Goal: Transaction & Acquisition: Download file/media

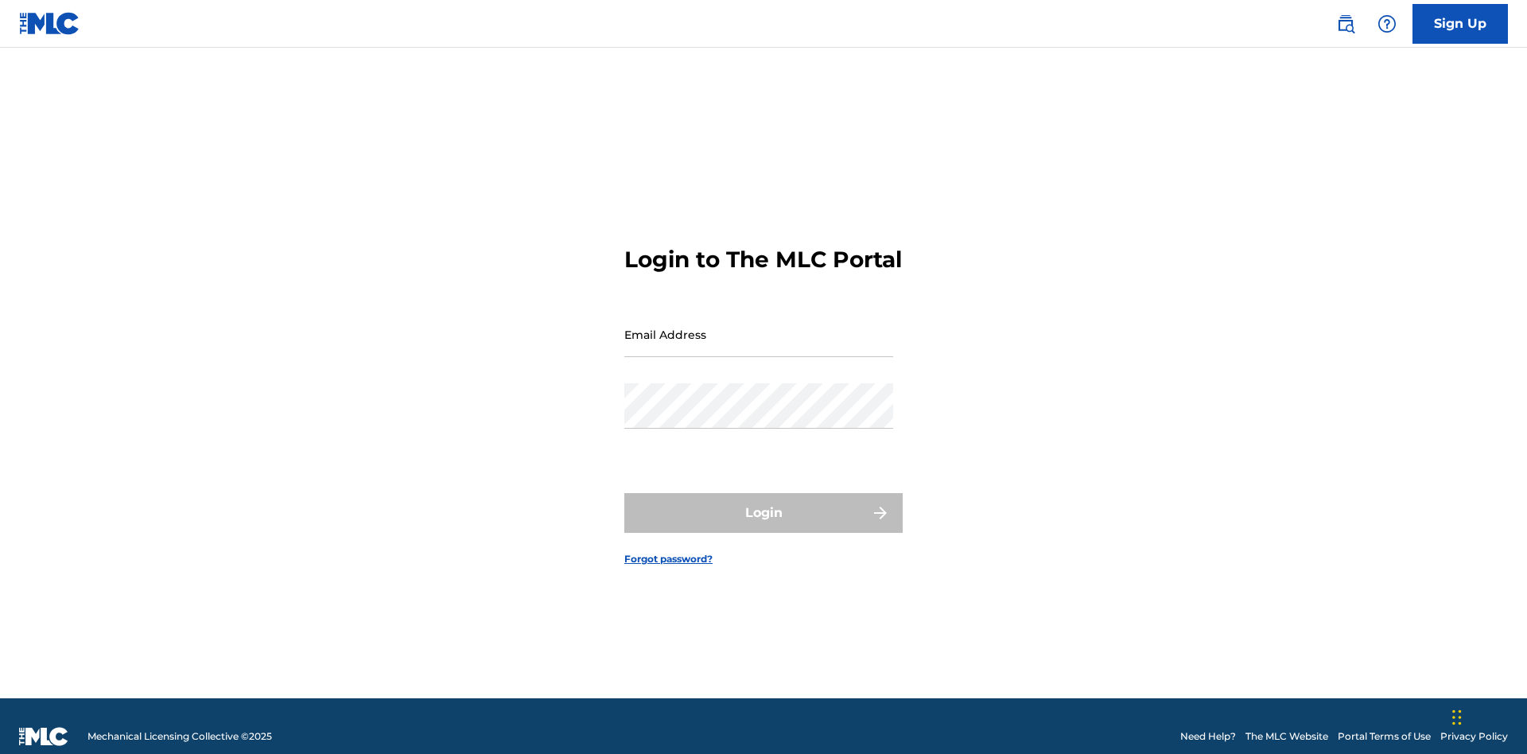
scroll to position [21, 0]
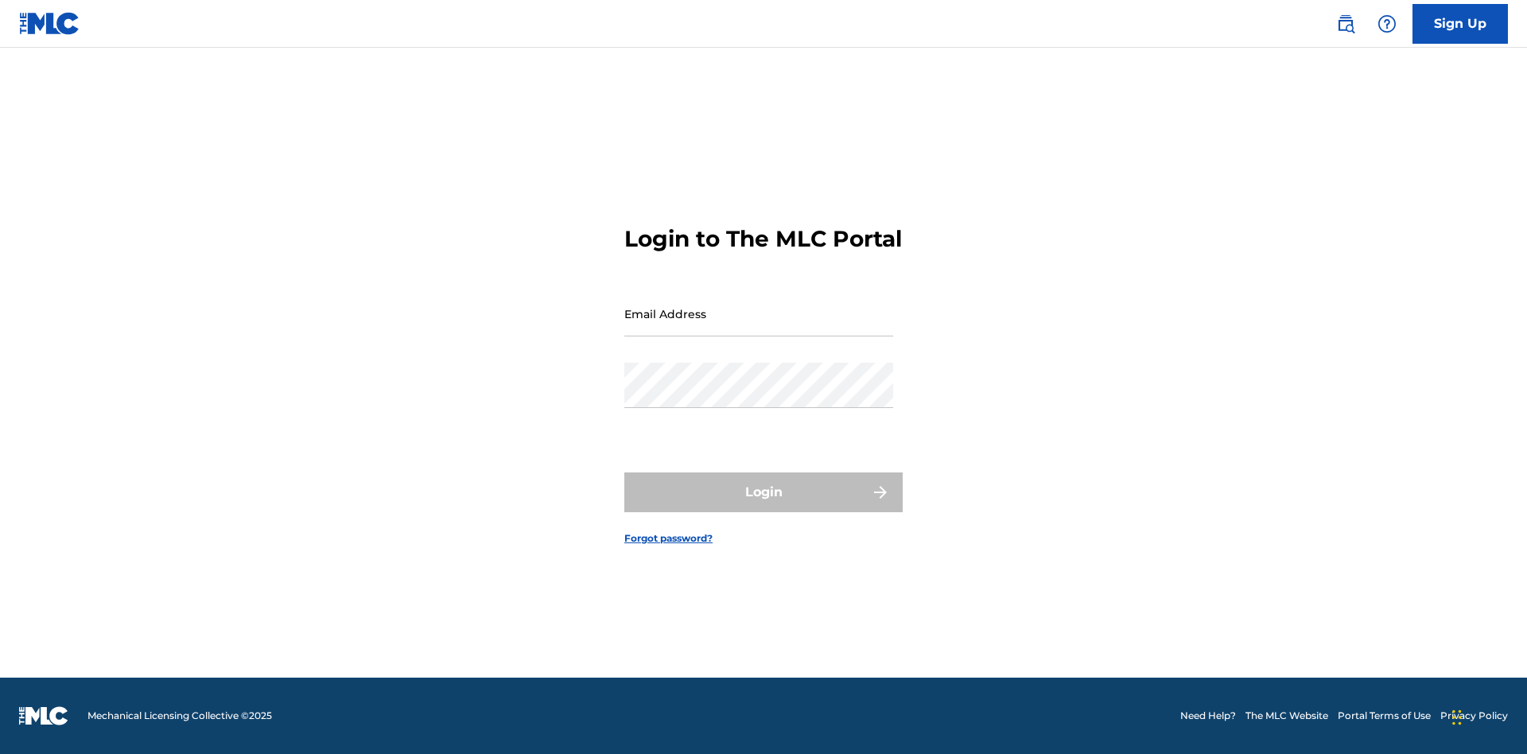
click at [759, 327] on input "Email Address" at bounding box center [758, 313] width 269 height 45
type input "[EMAIL_ADDRESS][DOMAIN_NAME]"
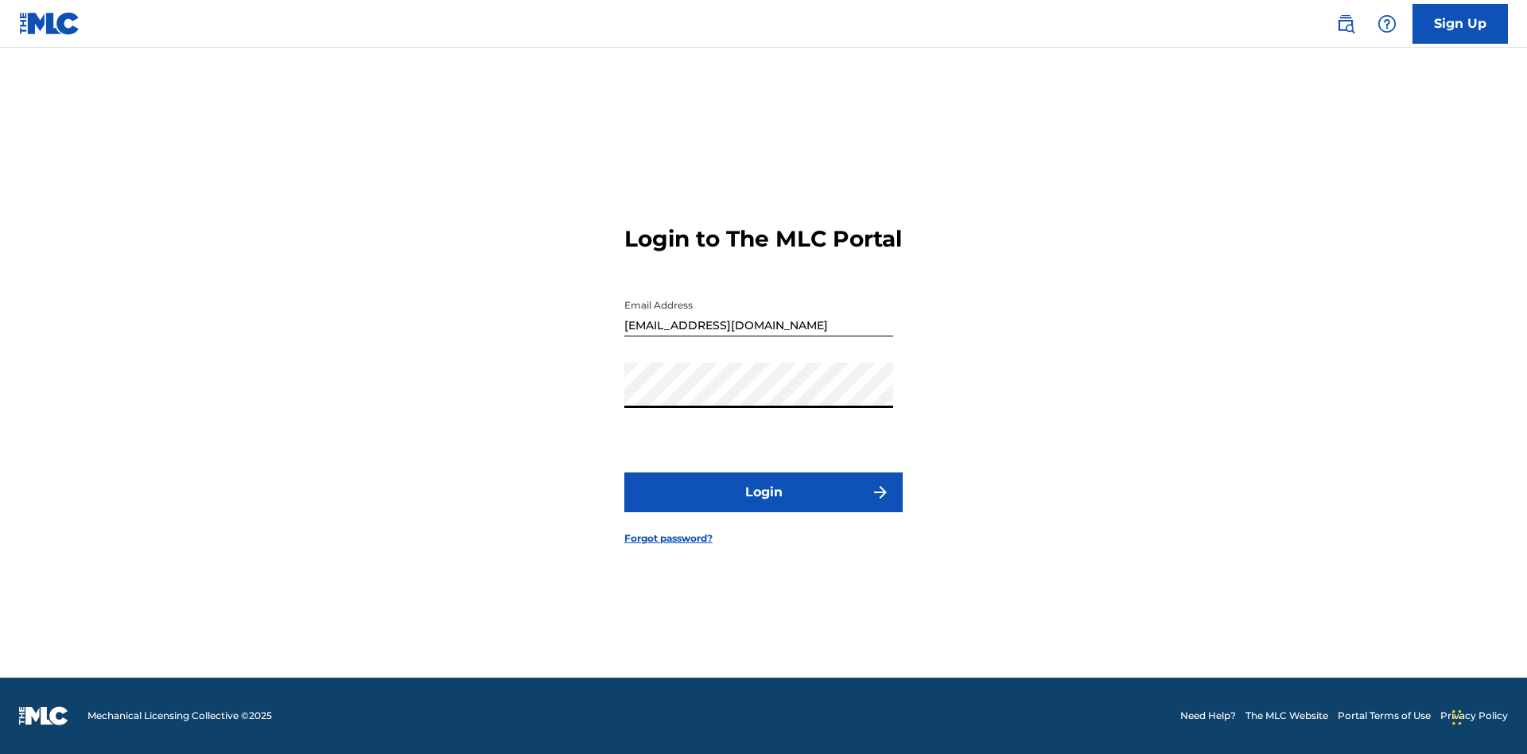
click at [764, 506] on button "Login" at bounding box center [763, 493] width 278 height 40
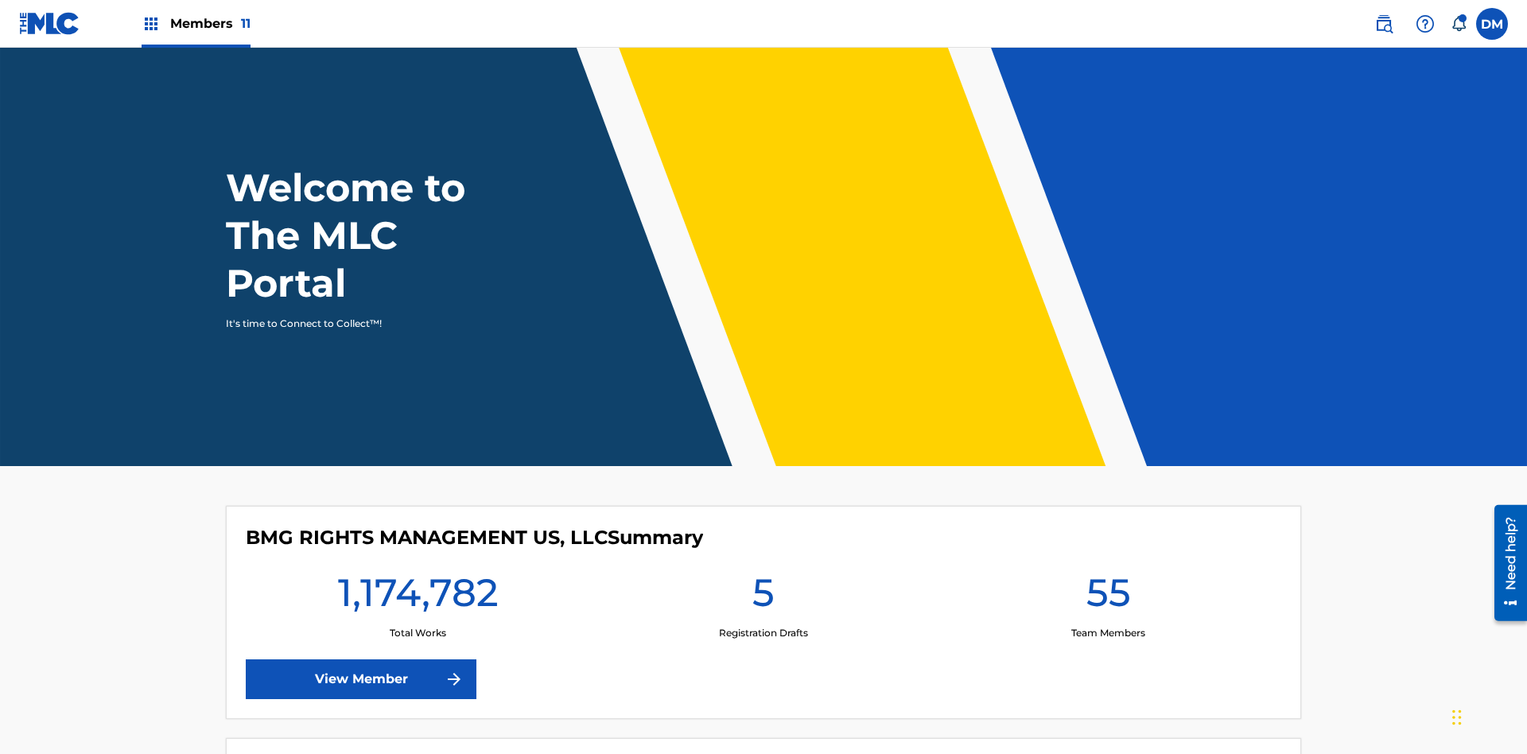
scroll to position [68, 0]
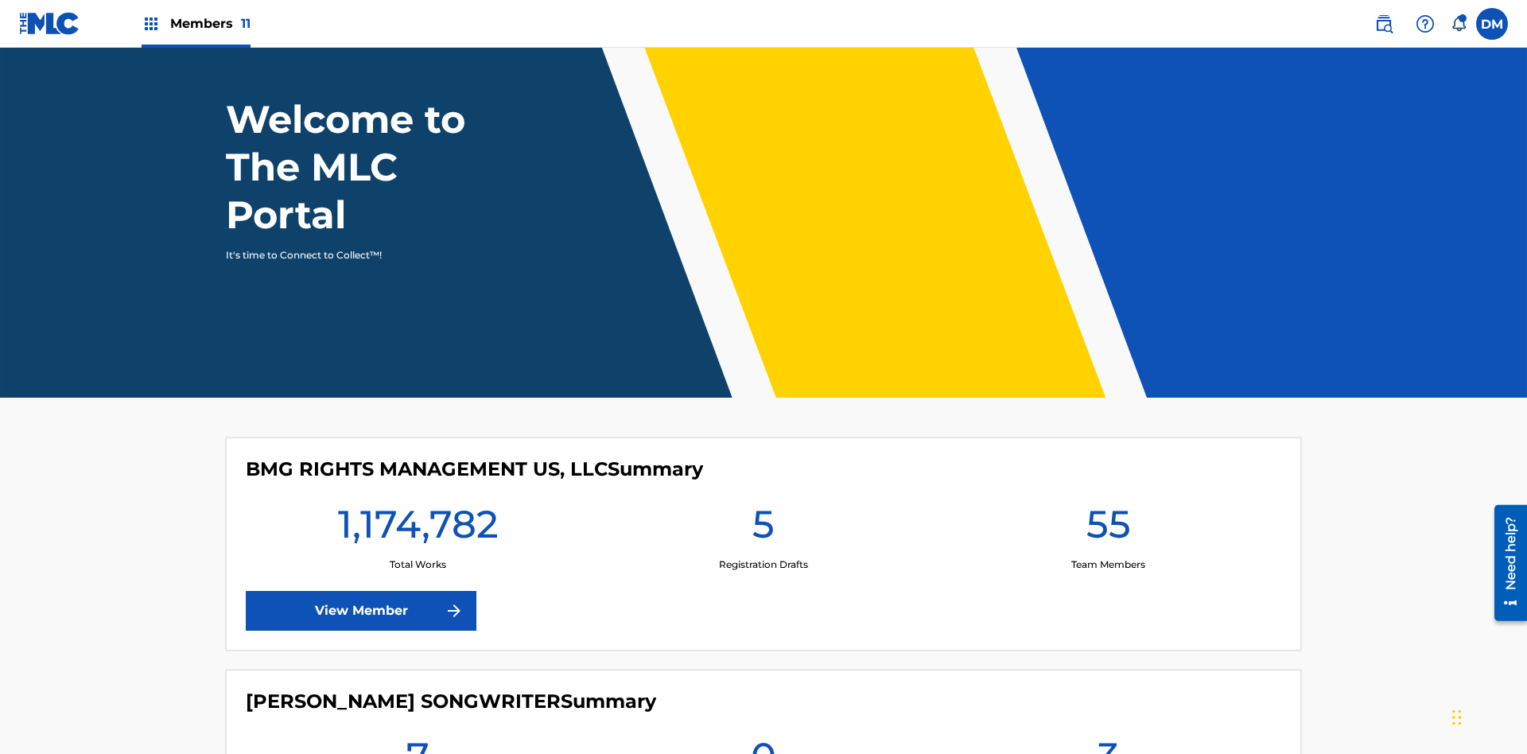
click at [196, 23] on span "Members 11" at bounding box center [210, 23] width 80 height 18
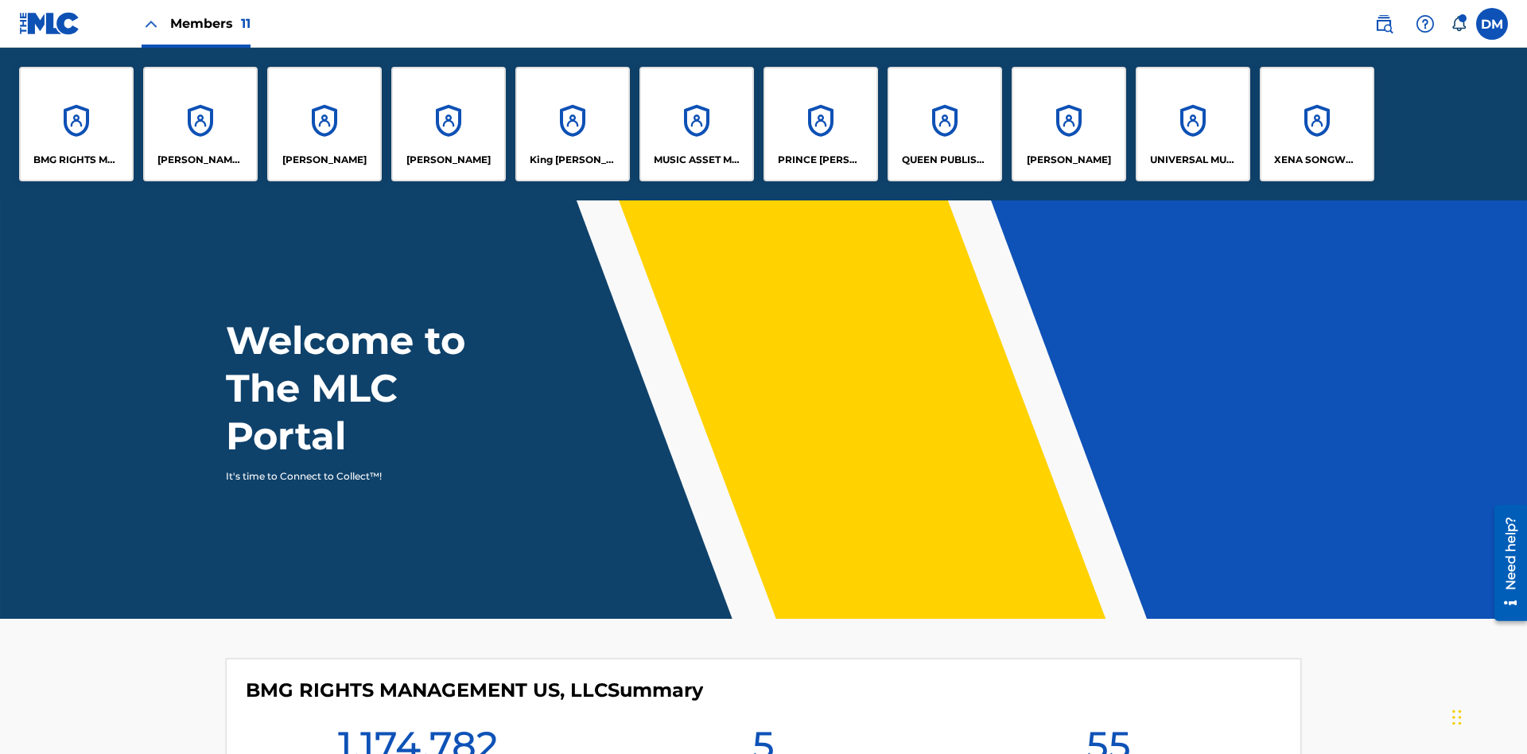
scroll to position [0, 0]
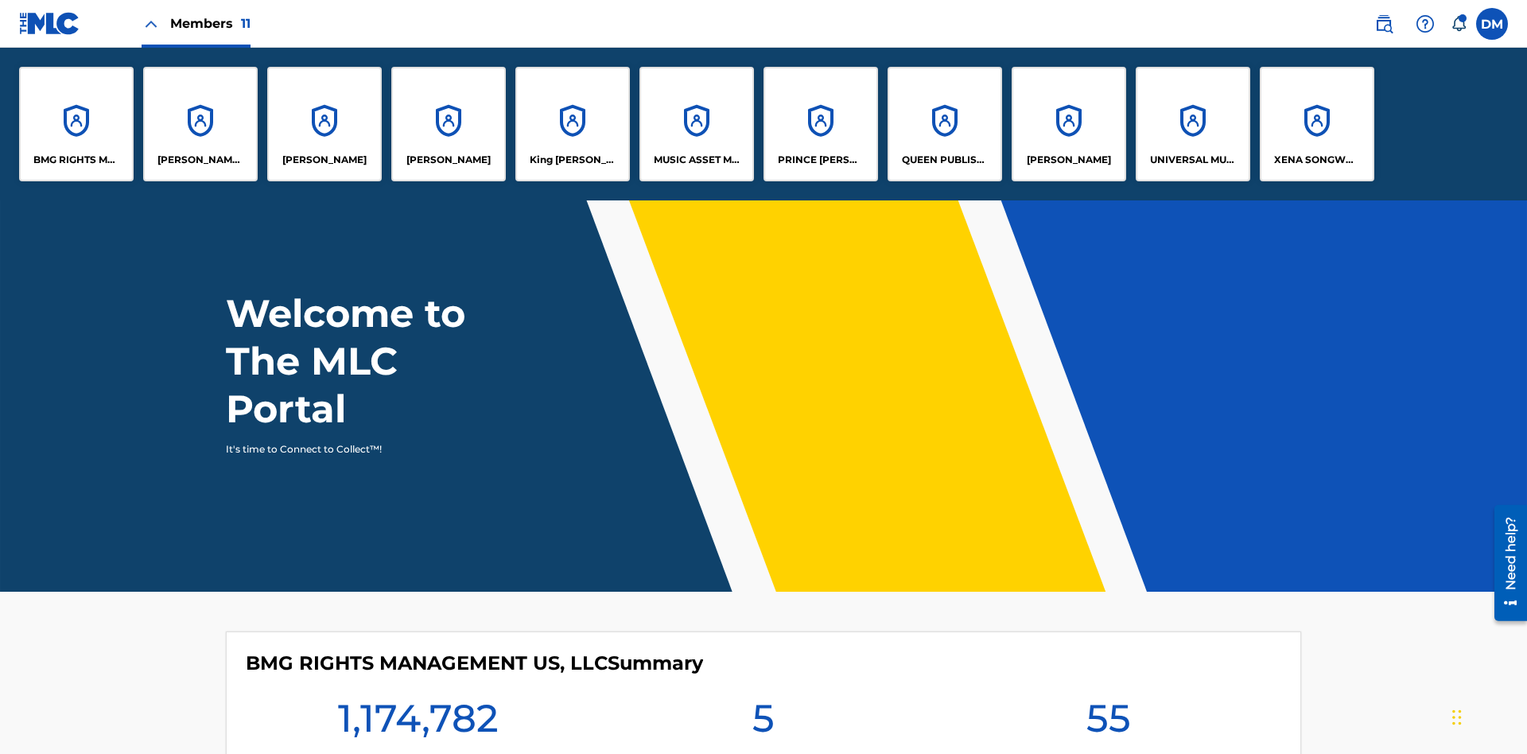
click at [1192, 160] on p "UNIVERSAL MUSIC PUB GROUP" at bounding box center [1193, 160] width 87 height 14
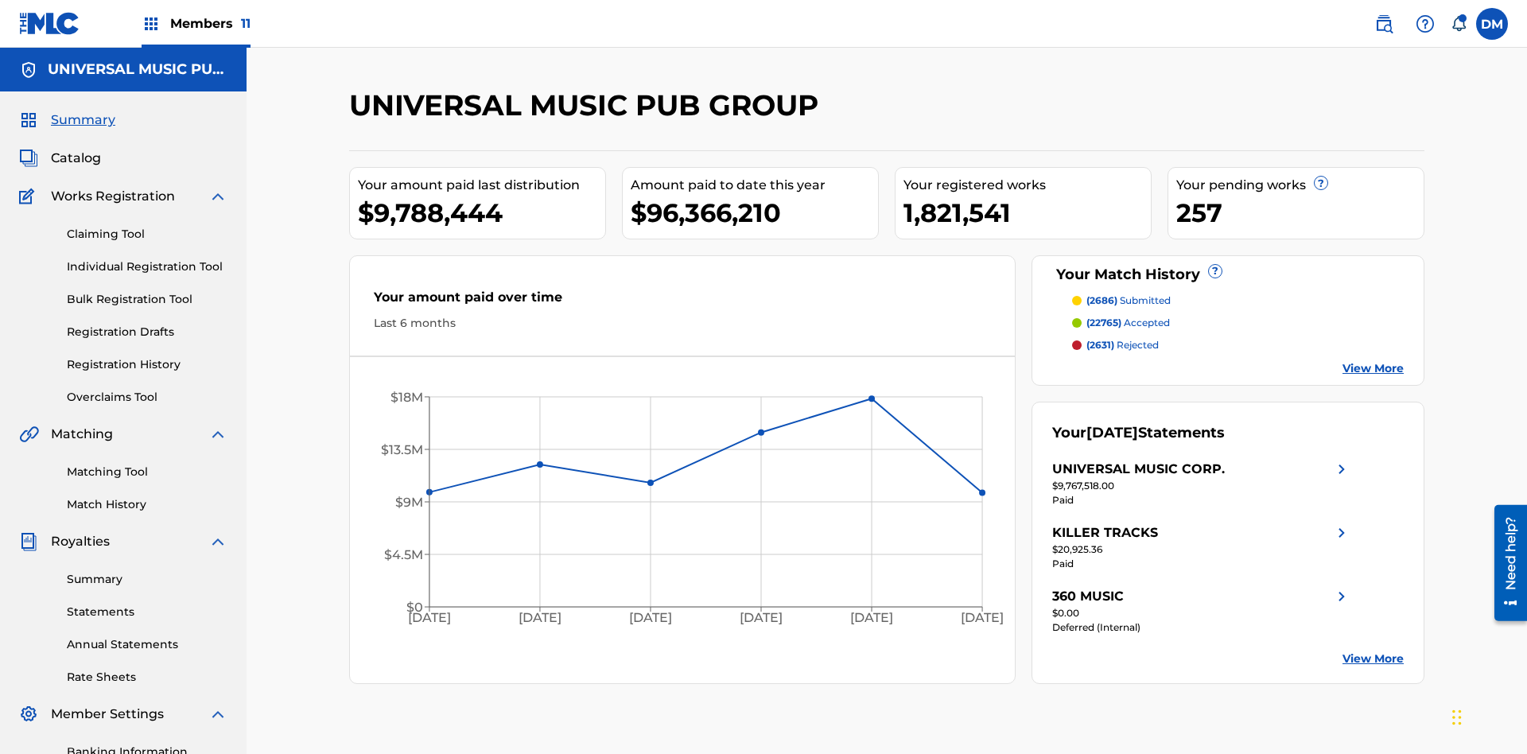
click at [147, 669] on link "Rate Sheets" at bounding box center [147, 677] width 161 height 17
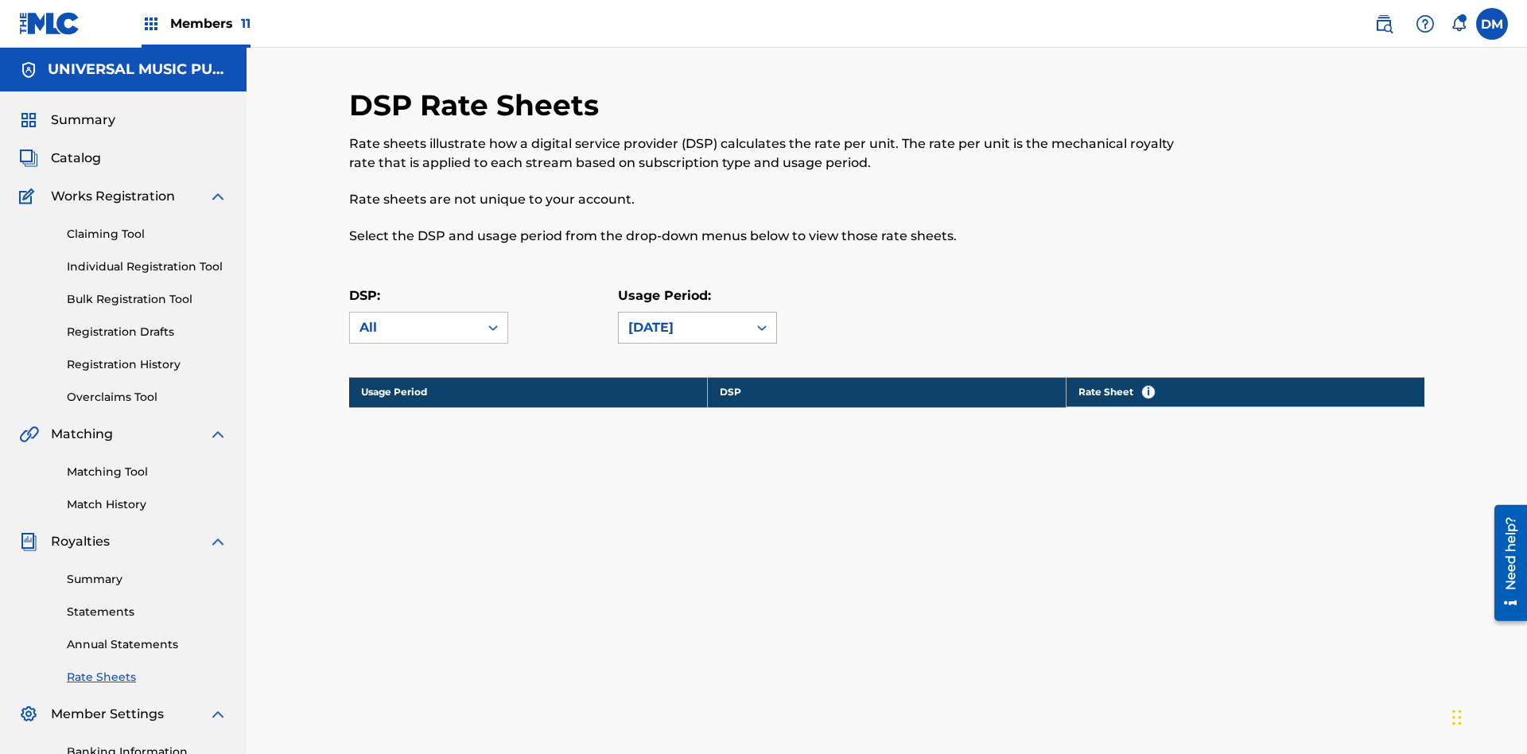
click at [698, 318] on div "[DATE]" at bounding box center [683, 327] width 110 height 19
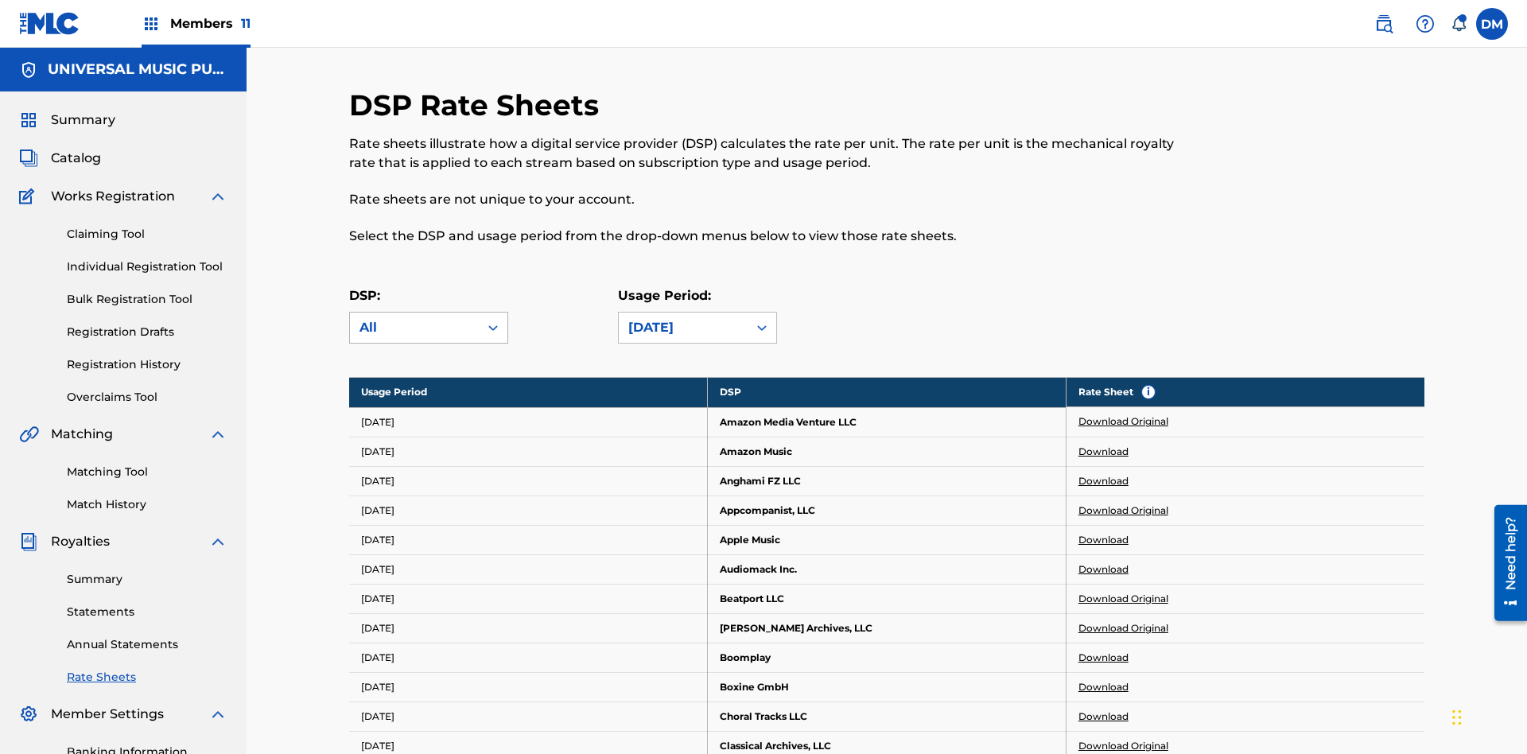
click at [429, 318] on div "All" at bounding box center [415, 327] width 110 height 19
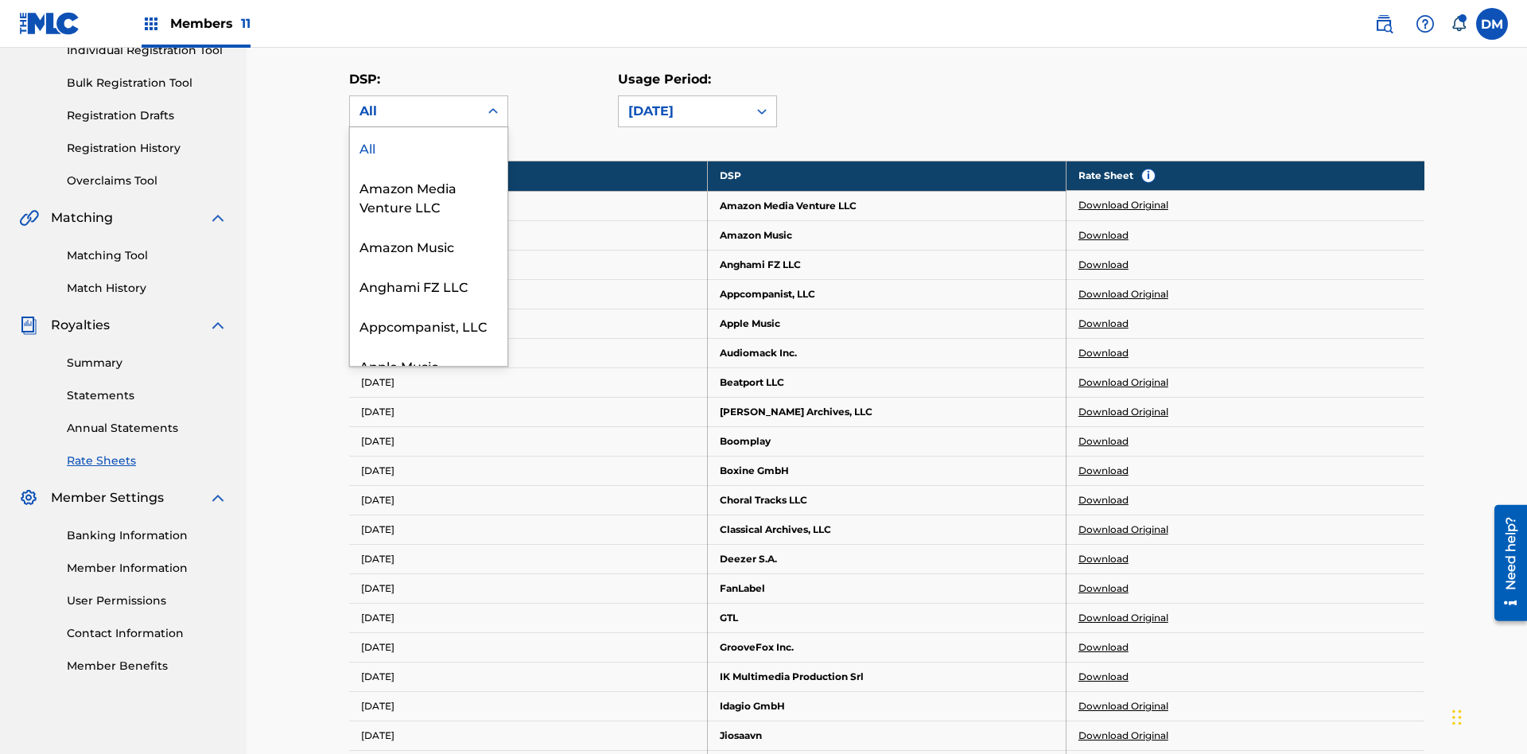
click at [429, 465] on div "Beatport LLC" at bounding box center [429, 445] width 158 height 40
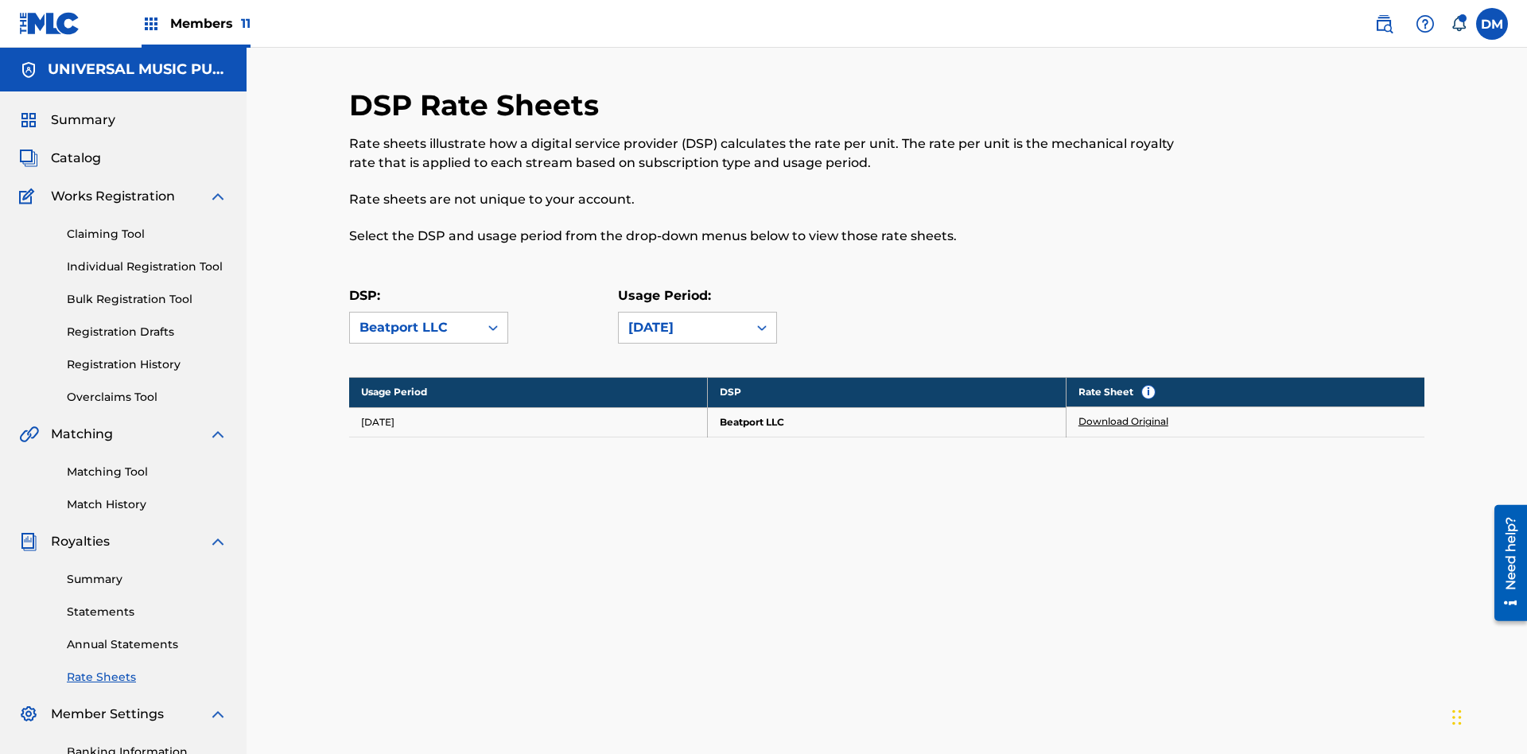
scroll to position [232, 0]
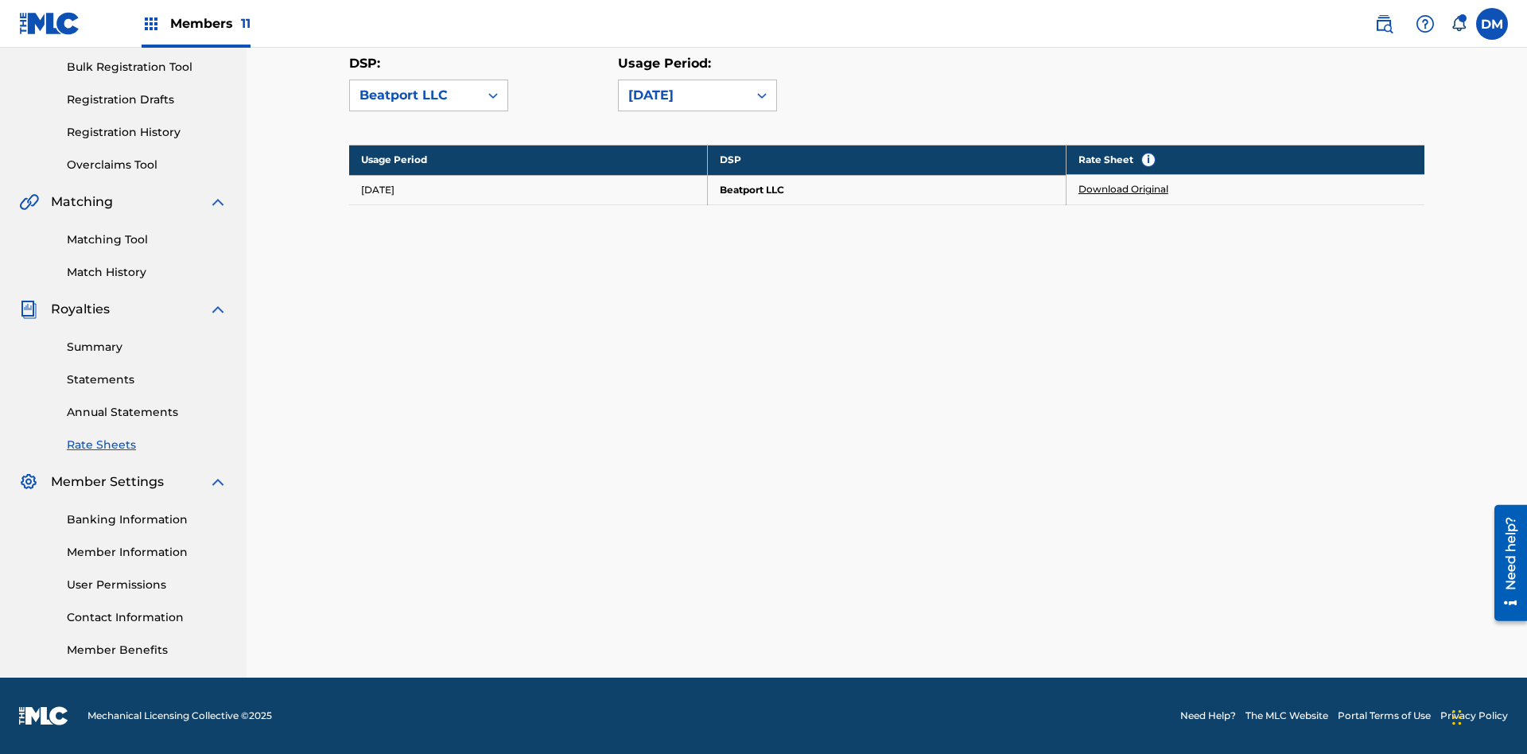
click at [1124, 189] on link "Download Original" at bounding box center [1124, 189] width 90 height 14
